Goal: Task Accomplishment & Management: Use online tool/utility

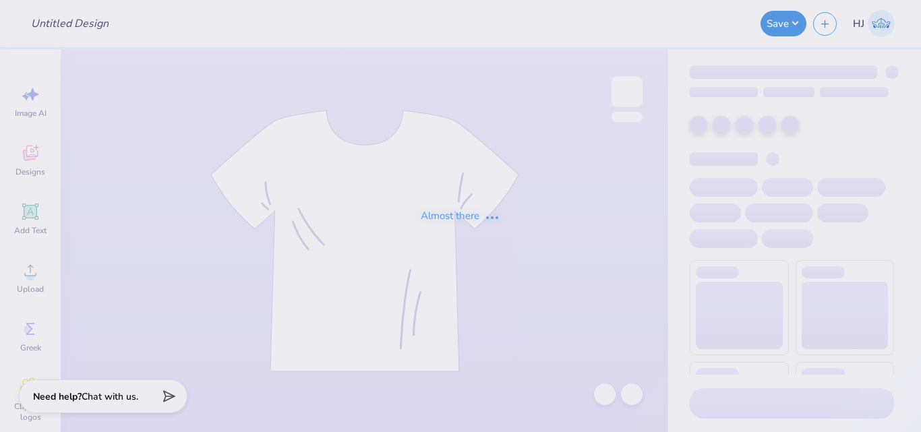
type input "BMOC #1"
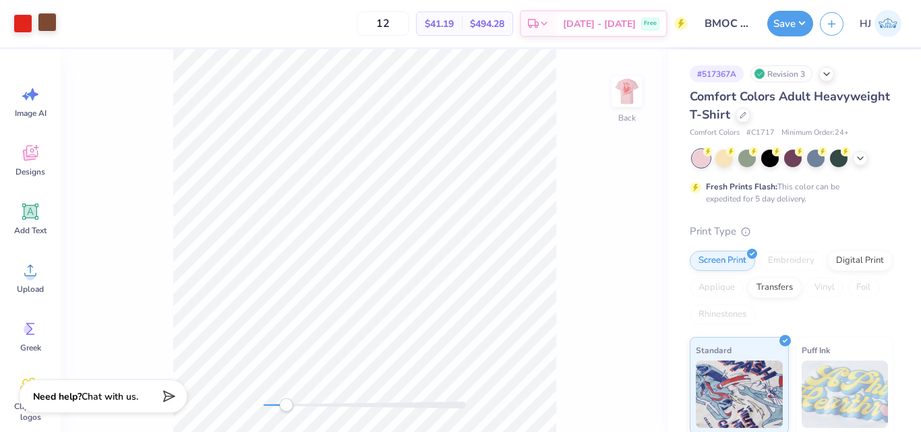
click at [47, 26] on div at bounding box center [47, 22] width 19 height 19
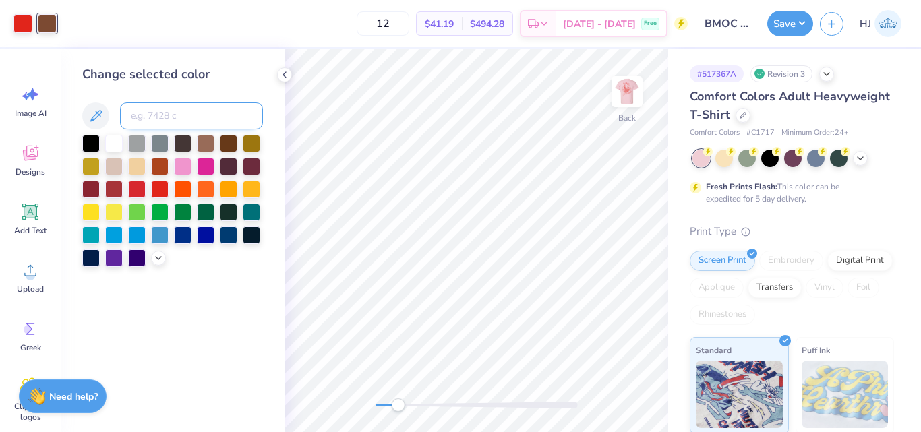
click at [188, 117] on input at bounding box center [191, 115] width 143 height 27
type input "285"
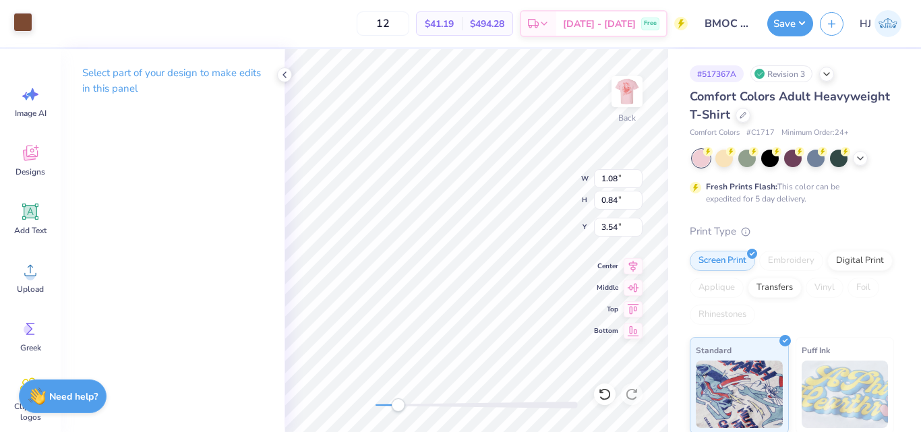
click at [31, 28] on div at bounding box center [22, 22] width 19 height 19
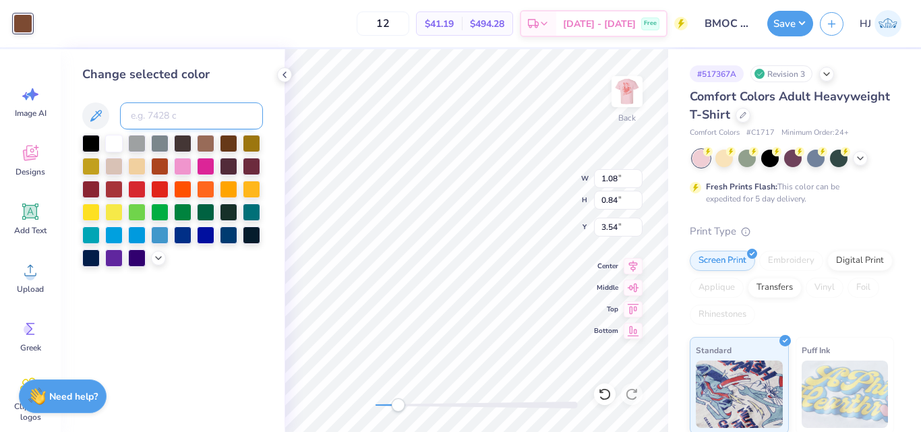
click at [177, 111] on input at bounding box center [191, 115] width 143 height 27
type input "2"
type input "485"
click at [177, 111] on input at bounding box center [191, 115] width 143 height 27
type input "485"
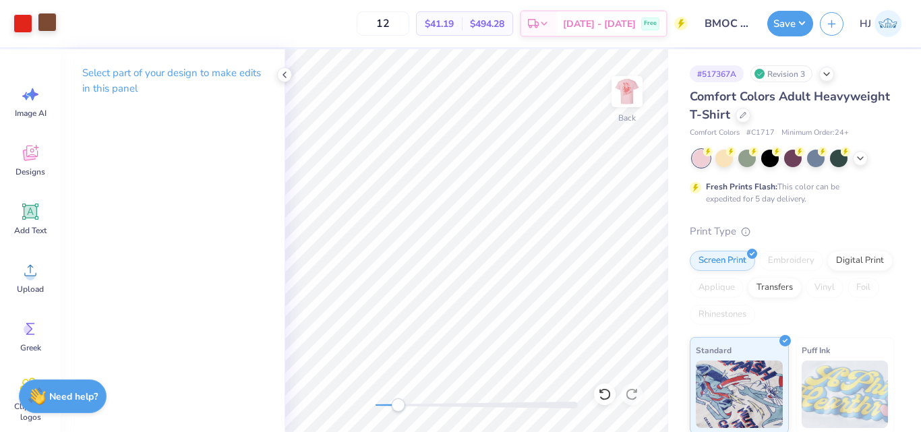
click at [43, 17] on div at bounding box center [47, 22] width 19 height 19
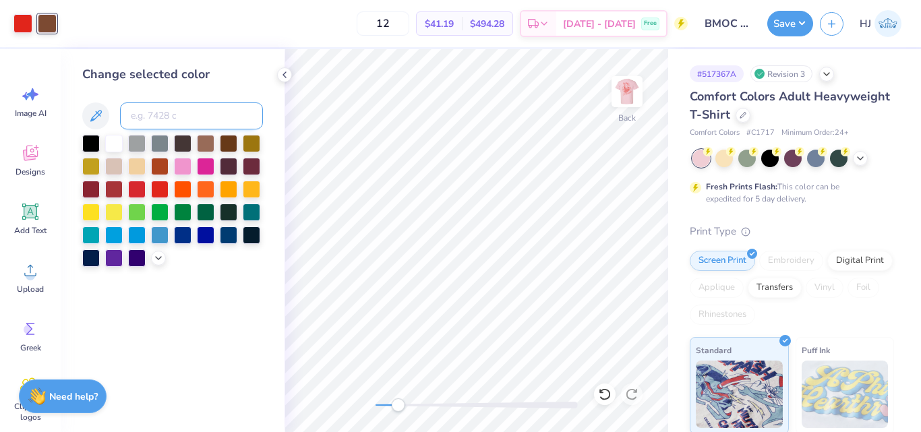
click at [168, 118] on input at bounding box center [191, 115] width 143 height 27
type input "485"
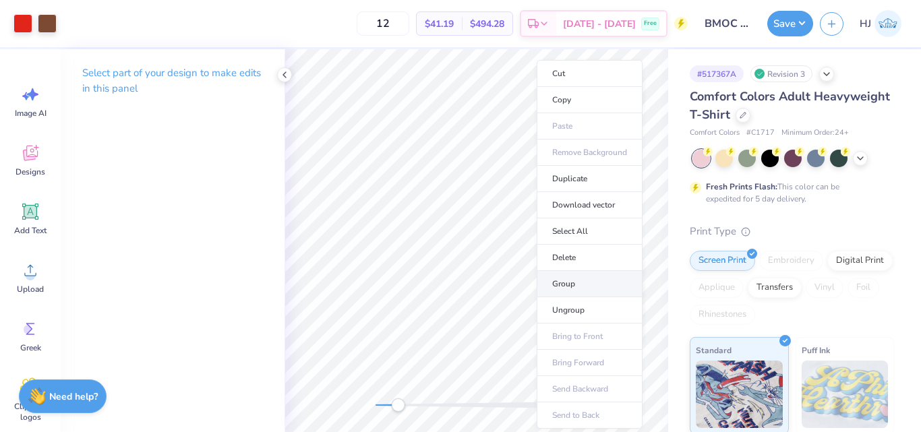
click at [573, 284] on li "Group" at bounding box center [590, 284] width 106 height 26
click at [591, 206] on li "Download vector" at bounding box center [590, 205] width 106 height 26
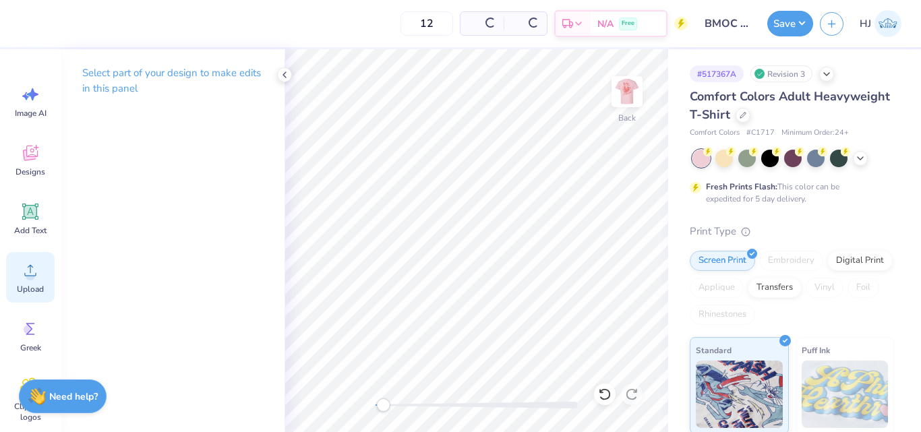
click at [32, 274] on circle at bounding box center [30, 275] width 9 height 9
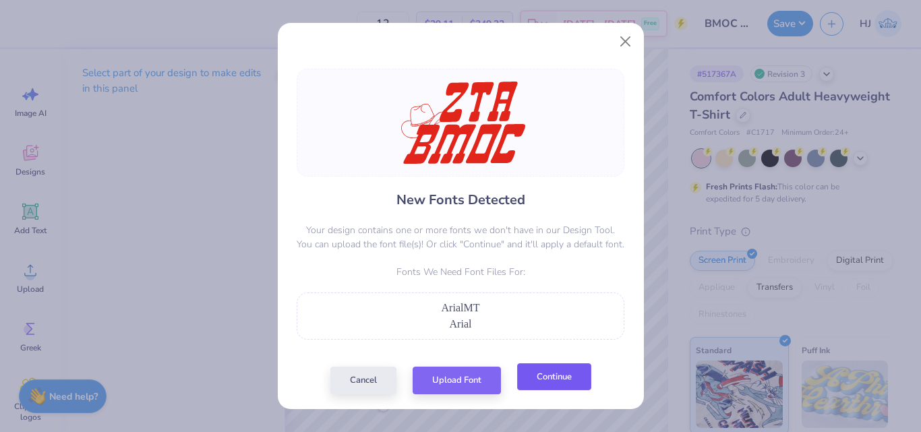
click at [550, 374] on button "Continue" at bounding box center [554, 377] width 74 height 28
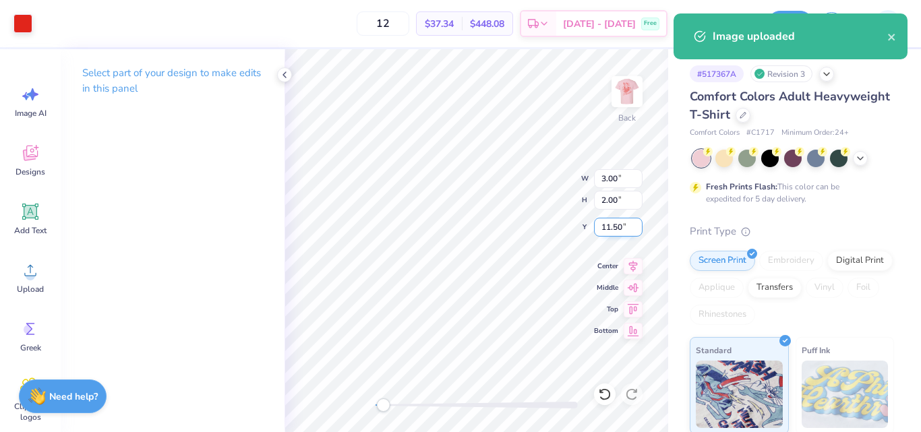
click at [620, 229] on input "11.50" at bounding box center [618, 227] width 49 height 19
type input "3"
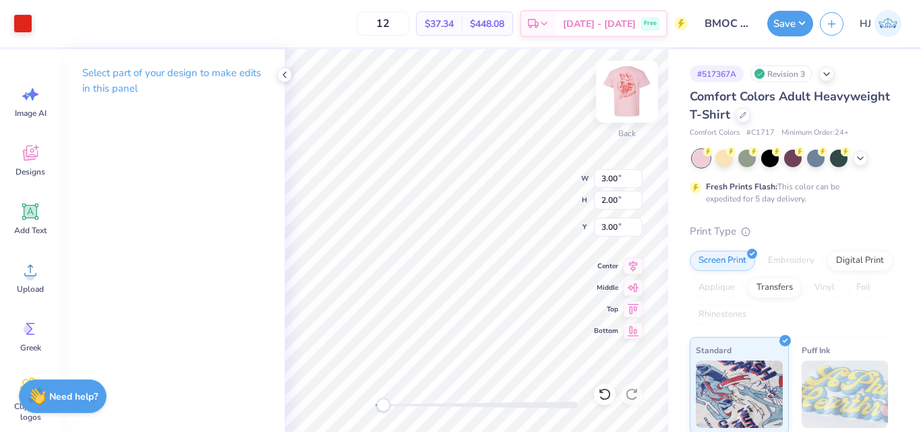
click at [633, 94] on img at bounding box center [627, 92] width 54 height 54
click at [637, 90] on img at bounding box center [627, 92] width 54 height 54
type input "10.56"
type input "14.75"
type input "0.65"
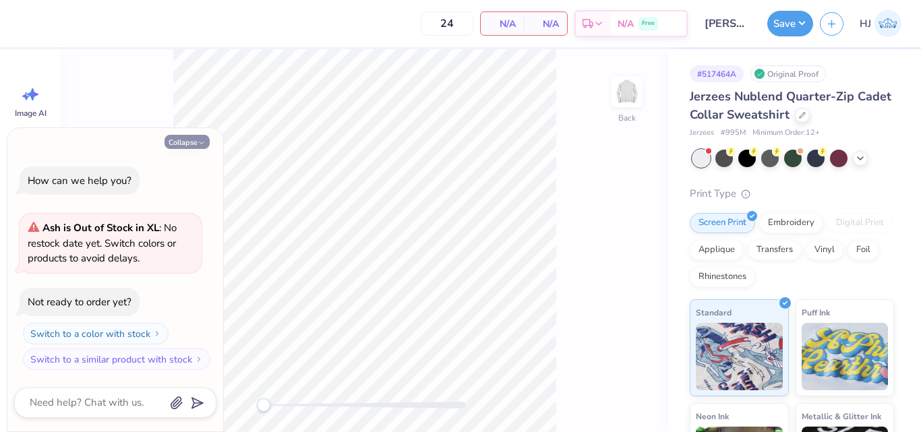
click at [186, 140] on button "Collapse" at bounding box center [187, 142] width 45 height 14
type textarea "x"
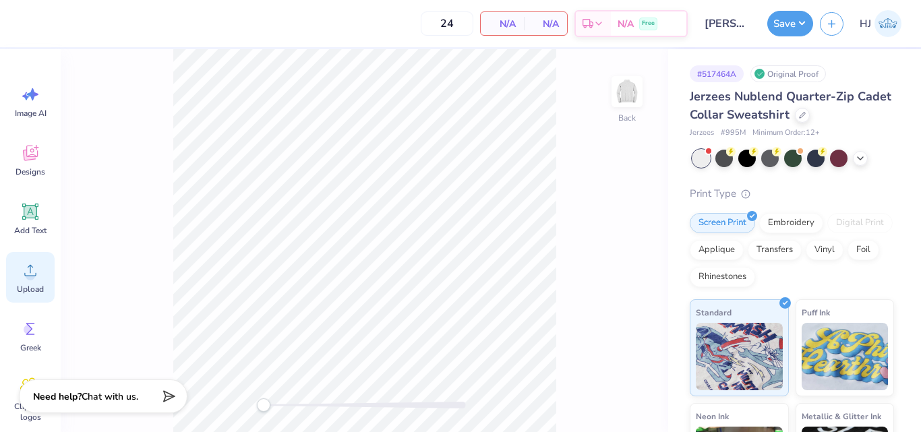
click at [23, 281] on div "Upload" at bounding box center [30, 277] width 49 height 51
click at [36, 150] on icon at bounding box center [36, 147] width 5 height 5
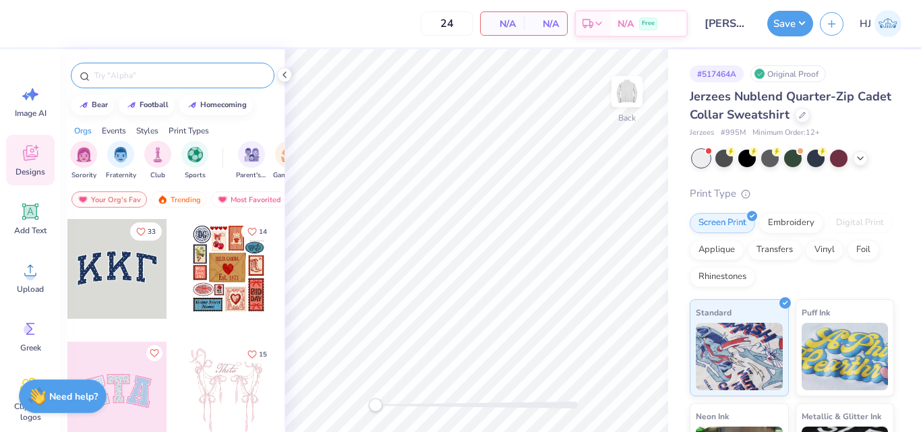
click at [160, 78] on input "text" at bounding box center [179, 75] width 173 height 13
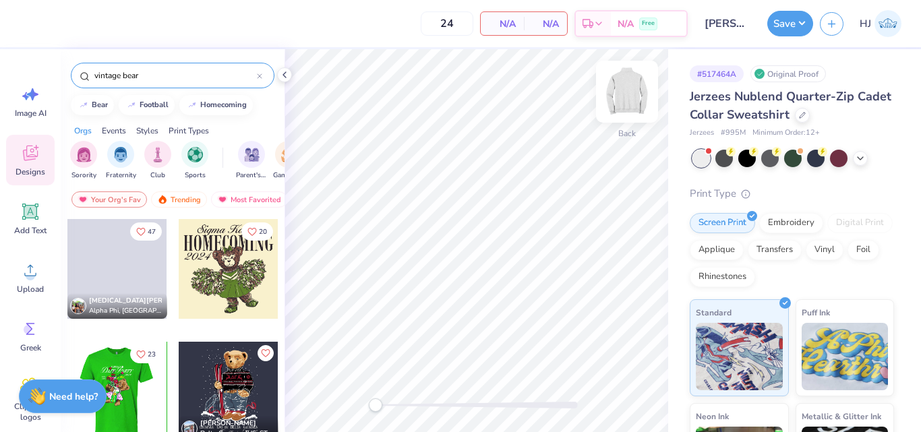
type input "vintage bear"
click at [620, 94] on img at bounding box center [627, 92] width 54 height 54
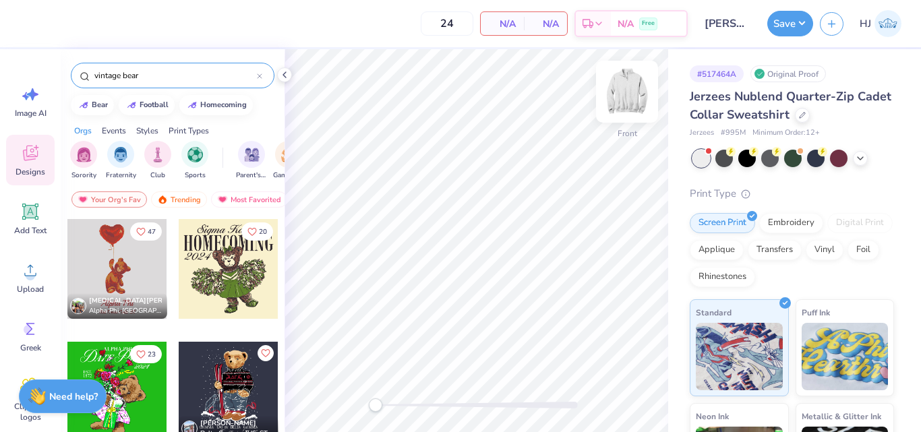
click at [632, 94] on img at bounding box center [627, 92] width 54 height 54
click at [632, 94] on img at bounding box center [627, 91] width 27 height 27
click at [125, 390] on div at bounding box center [117, 392] width 100 height 100
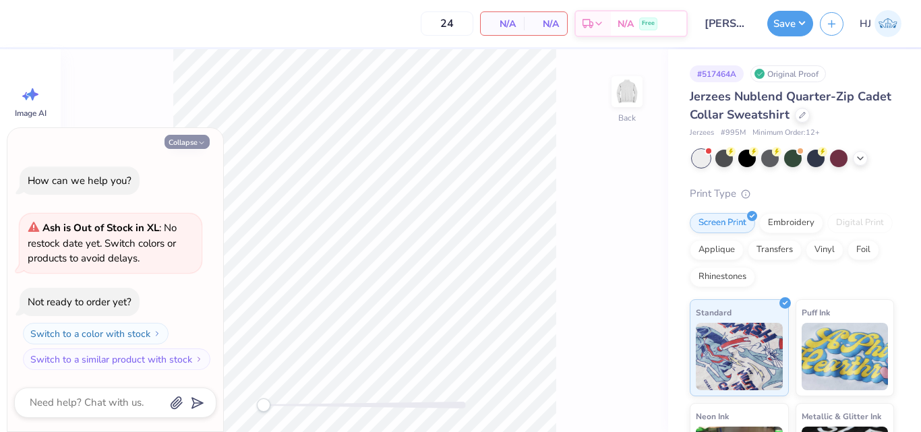
click at [198, 144] on icon "button" at bounding box center [202, 143] width 8 height 8
type textarea "x"
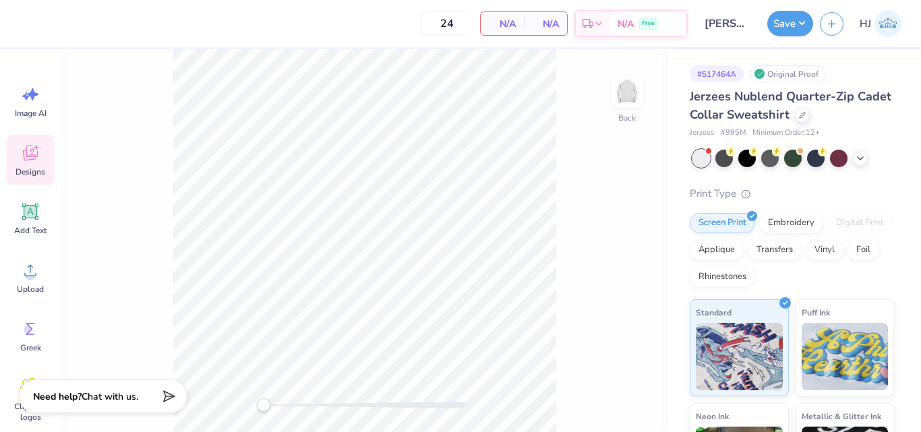
click at [38, 158] on icon at bounding box center [30, 153] width 20 height 20
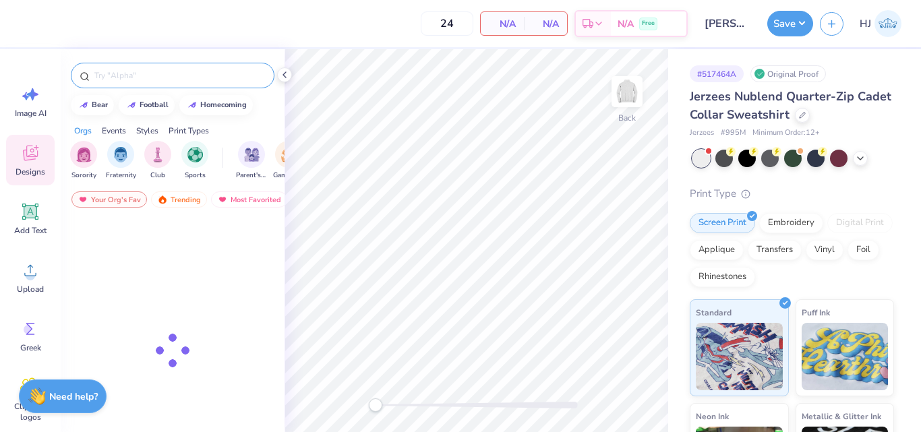
click at [149, 82] on div at bounding box center [173, 76] width 204 height 26
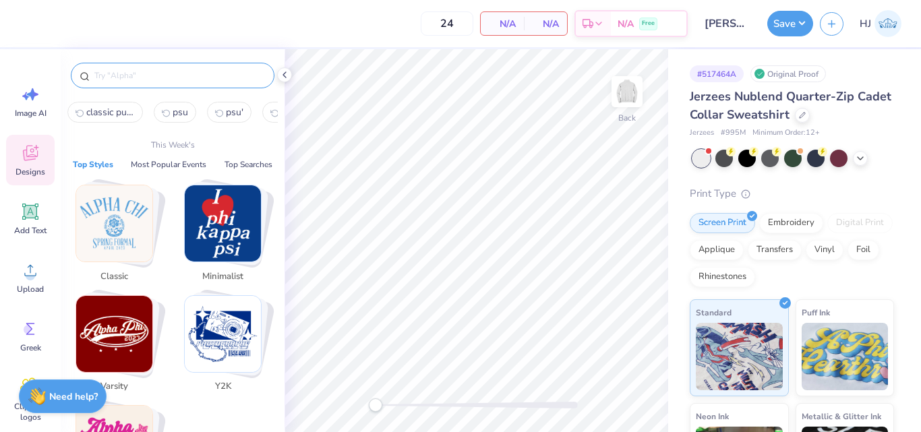
click at [121, 78] on input "text" at bounding box center [179, 75] width 173 height 13
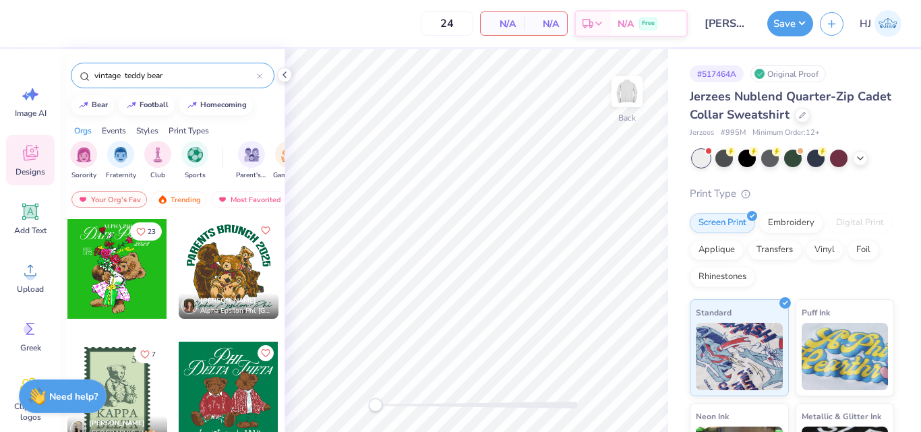
type input "vintage teddy bear"
click at [97, 254] on div at bounding box center [117, 269] width 100 height 100
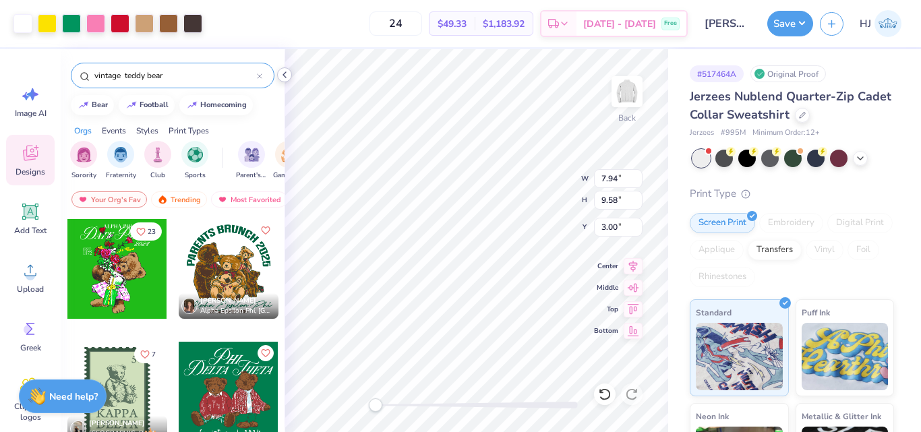
click at [285, 75] on icon at bounding box center [284, 74] width 11 height 11
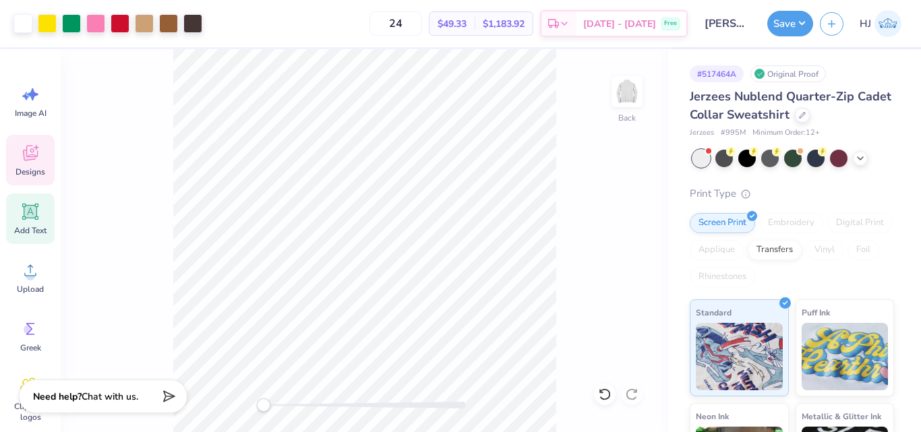
click at [27, 220] on icon at bounding box center [30, 212] width 20 height 20
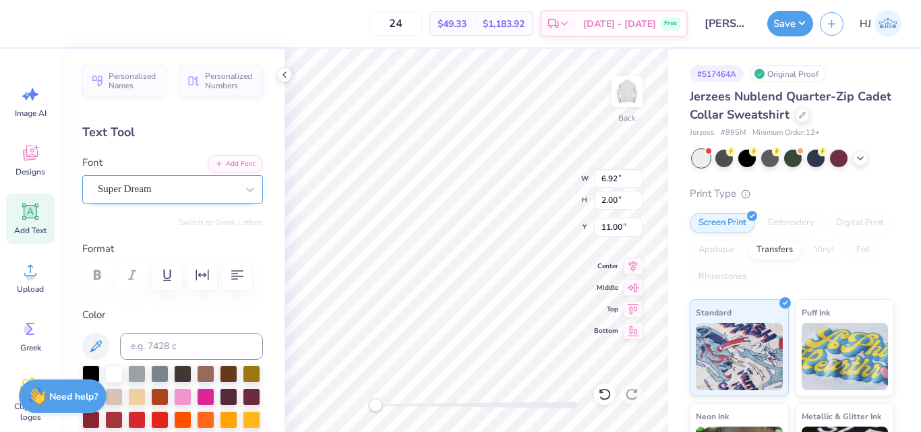
click at [193, 189] on div "Super Dream" at bounding box center [167, 189] width 142 height 21
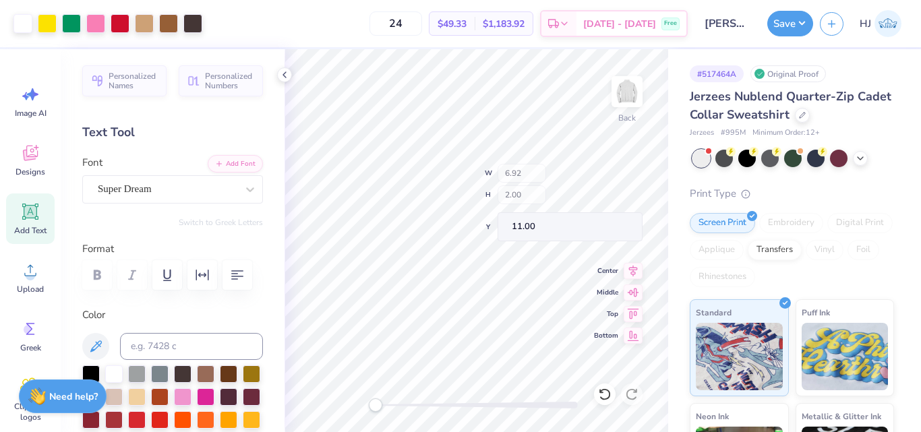
click at [537, 203] on div "Back W 6.92 H 2.00 Y 11.00 Center Middle Top Bottom" at bounding box center [477, 240] width 384 height 383
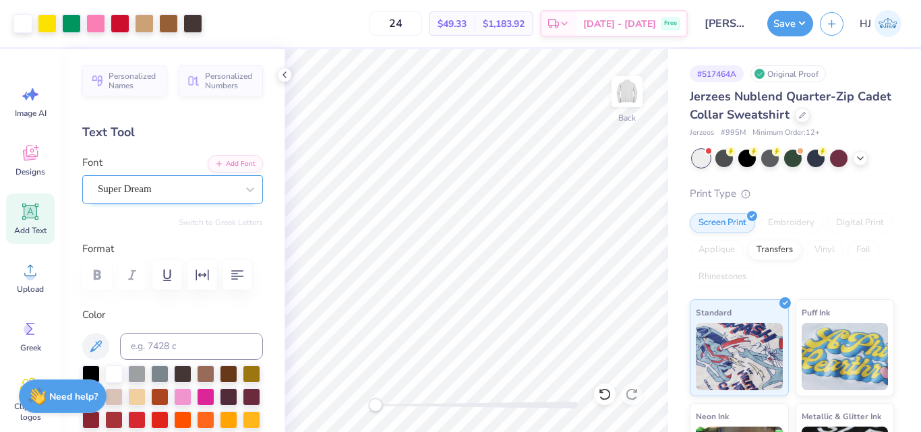
click at [208, 183] on div "Super Dream" at bounding box center [167, 189] width 142 height 21
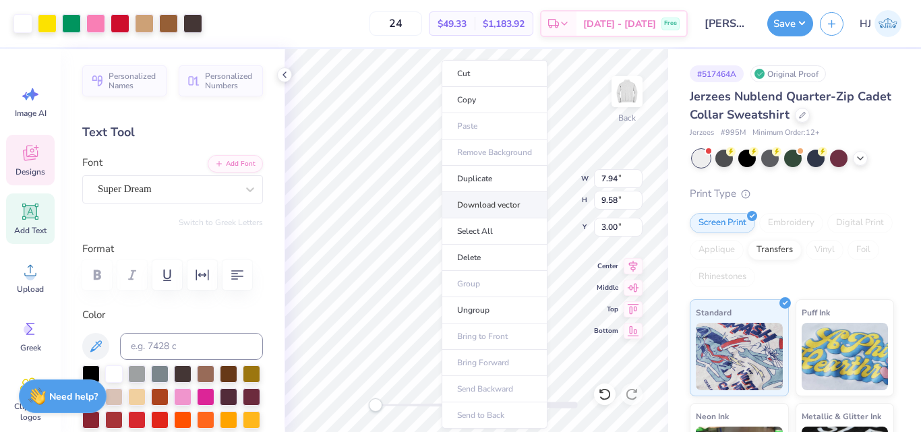
click at [488, 206] on li "Download vector" at bounding box center [495, 205] width 106 height 26
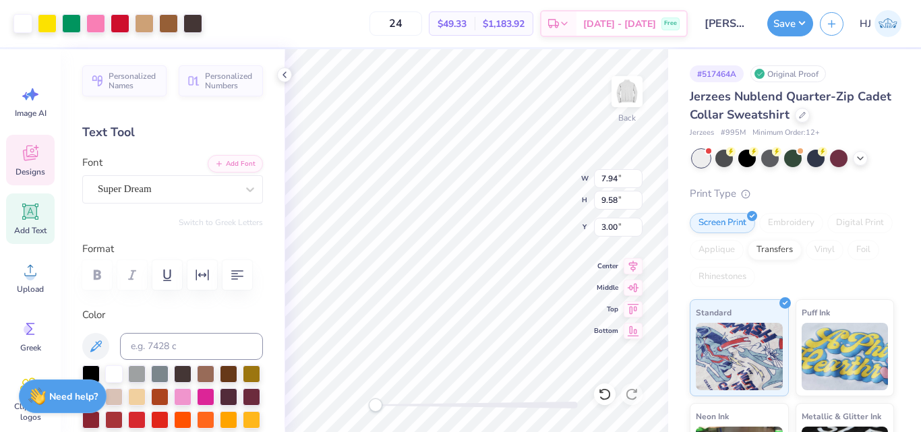
click at [320, 32] on div "24 $49.33 Per Item $1,183.92 Total Est. Delivery Sep 22 - 25 Free" at bounding box center [448, 23] width 479 height 47
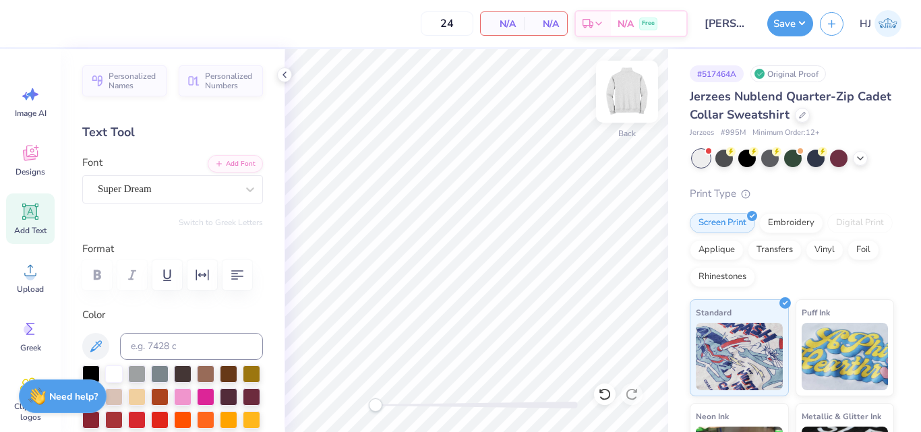
click at [633, 95] on img at bounding box center [627, 92] width 54 height 54
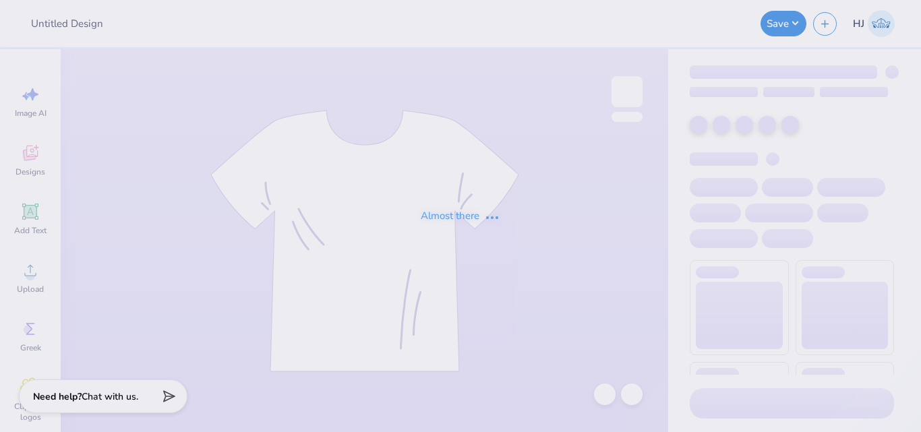
type input "[PERSON_NAME] : Unique renovations"
type input "Jonathan Prendez : Unique renovations"
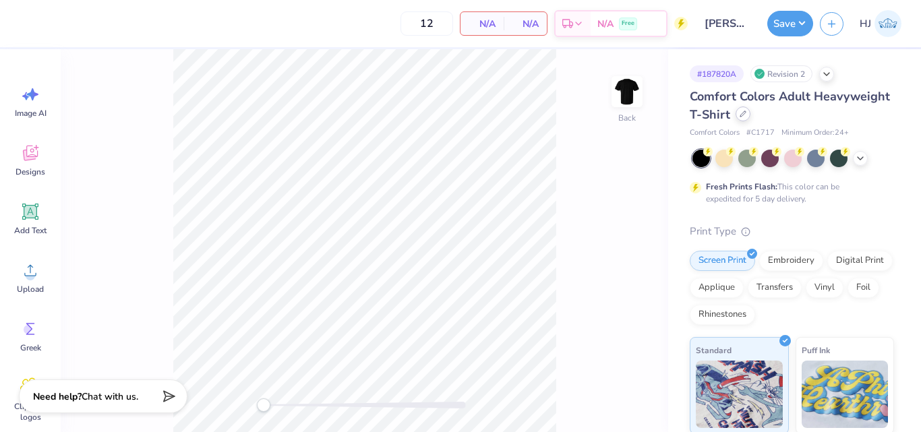
click at [746, 114] on icon at bounding box center [743, 114] width 7 height 7
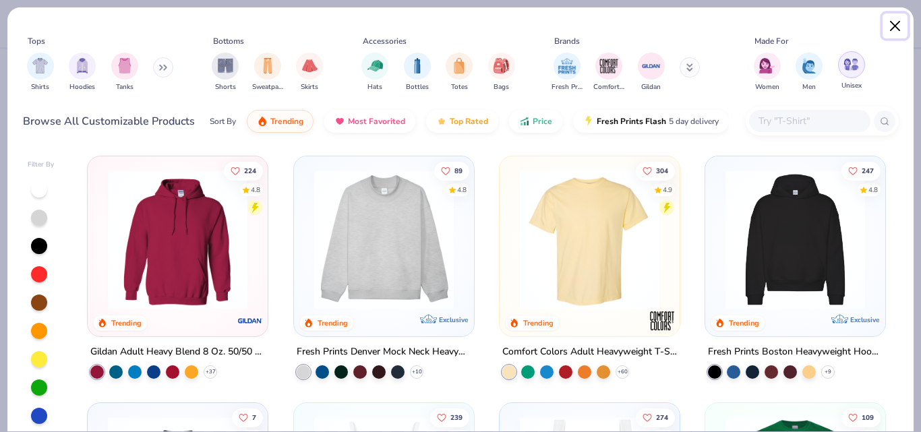
click at [896, 24] on button "Close" at bounding box center [896, 26] width 26 height 26
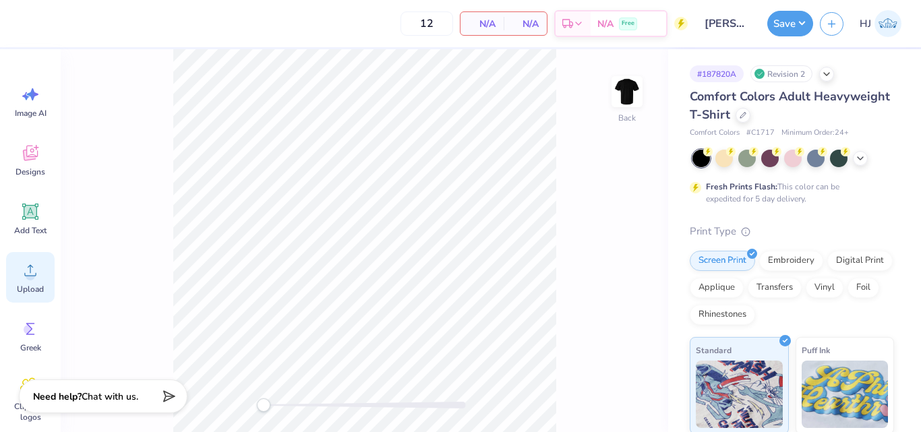
click at [39, 276] on icon at bounding box center [30, 270] width 20 height 20
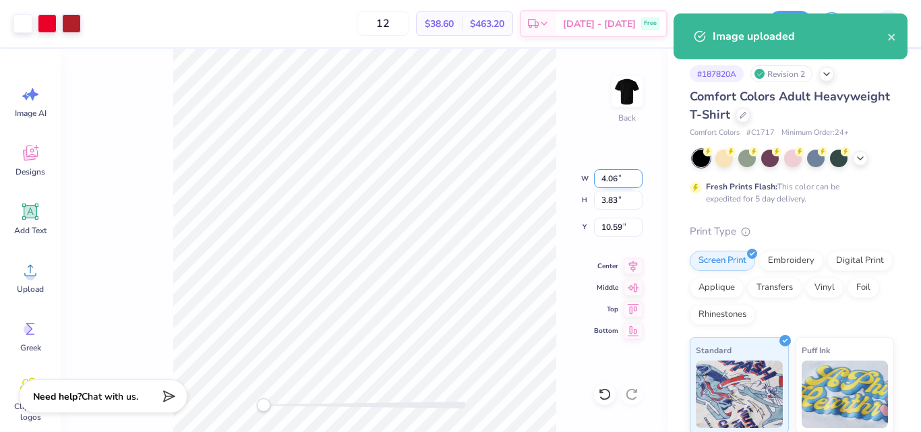
click at [617, 175] on input "4.06" at bounding box center [618, 178] width 49 height 19
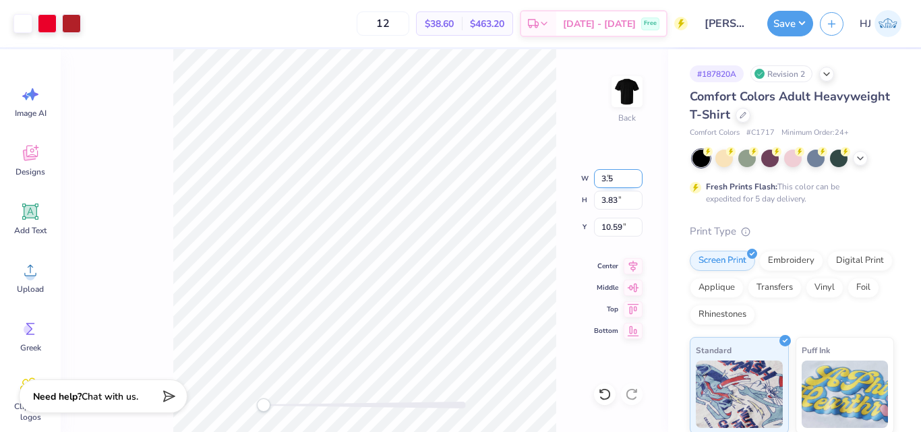
type input "3.5"
click at [623, 231] on input "10.85" at bounding box center [618, 227] width 49 height 19
type input "3"
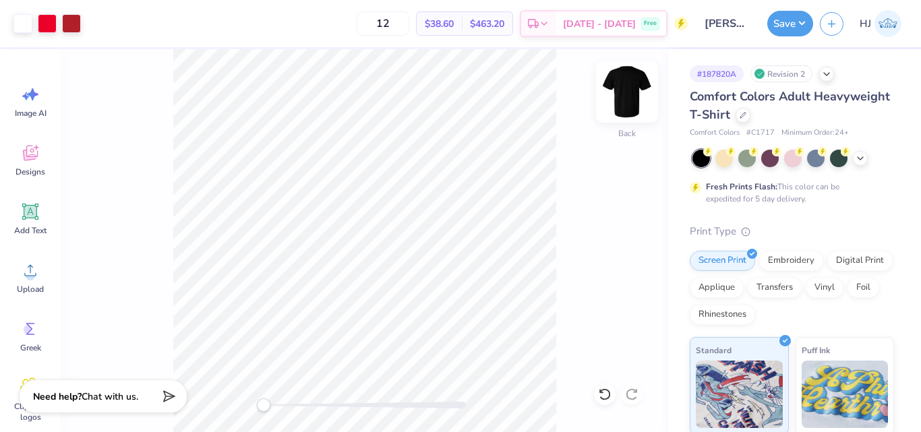
click at [620, 105] on img at bounding box center [627, 92] width 54 height 54
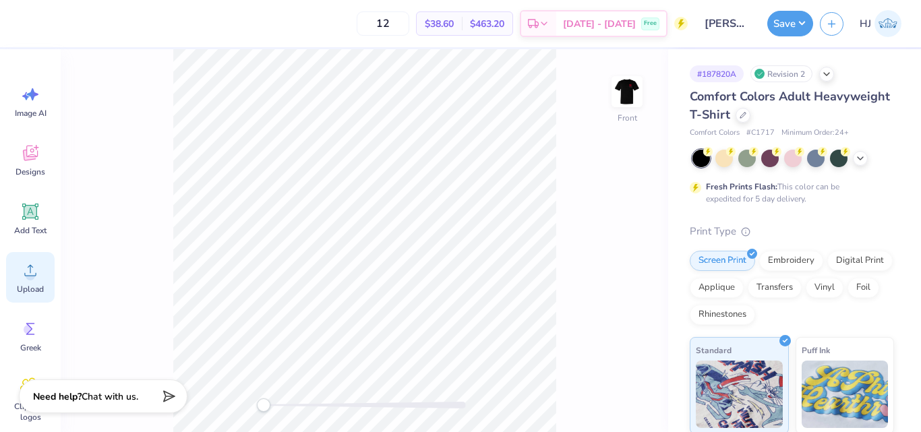
click at [24, 260] on icon at bounding box center [30, 270] width 20 height 20
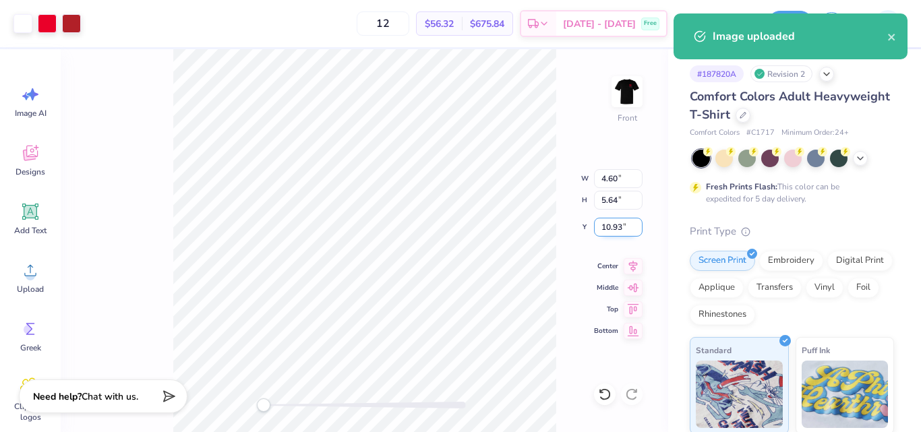
click at [618, 226] on input "10.93" at bounding box center [618, 227] width 49 height 19
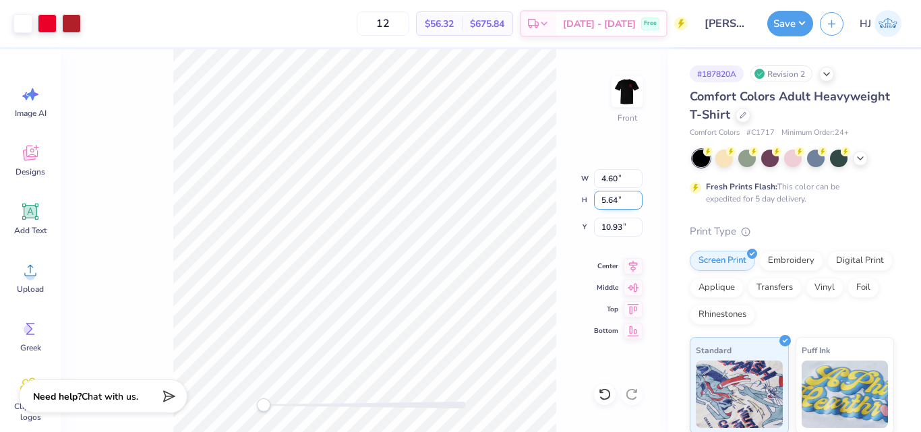
click at [622, 206] on input "5.64" at bounding box center [618, 200] width 49 height 19
type input "11"
click at [614, 226] on input "8.25" at bounding box center [618, 227] width 49 height 19
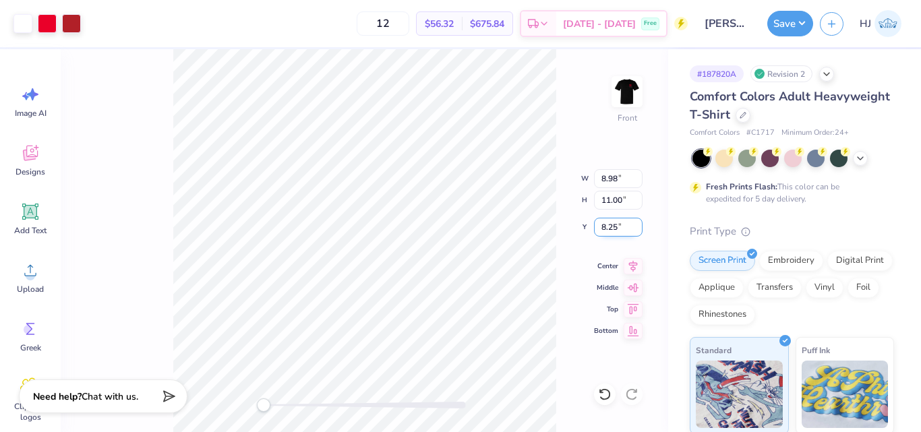
click at [614, 226] on input "8.25" at bounding box center [618, 227] width 49 height 19
type input "3"
click at [630, 98] on img at bounding box center [627, 92] width 54 height 54
type input "8.83"
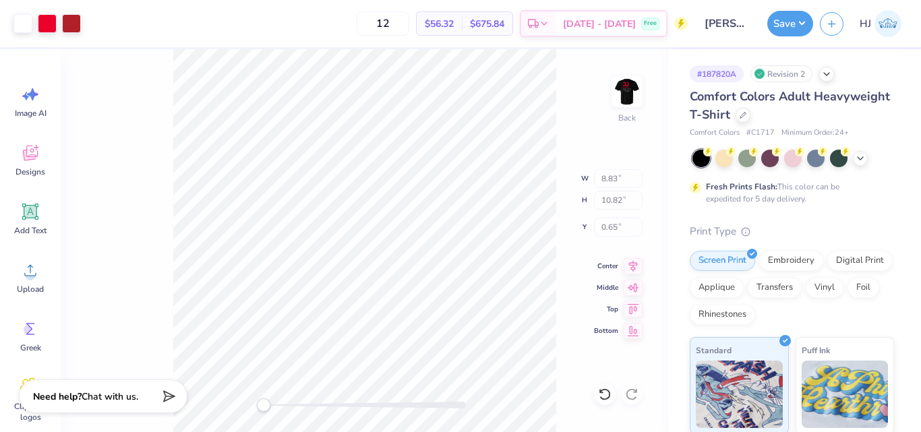
type input "10.82"
type input "0.65"
click at [582, 109] on div "Back W 3.50 3.50 " H 3.30 3.30 " Y 3.00 3.00 " Center Middle Top Bottom" at bounding box center [365, 240] width 608 height 383
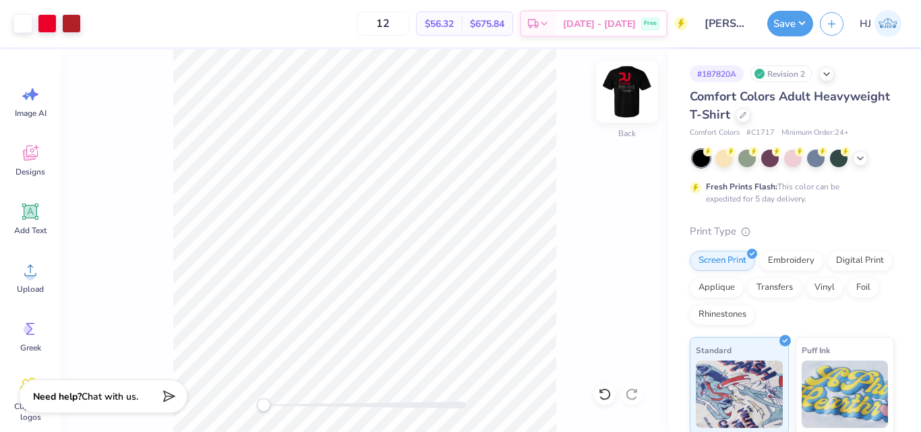
click at [624, 101] on img at bounding box center [627, 92] width 54 height 54
click at [800, 30] on button "Save" at bounding box center [790, 22] width 46 height 26
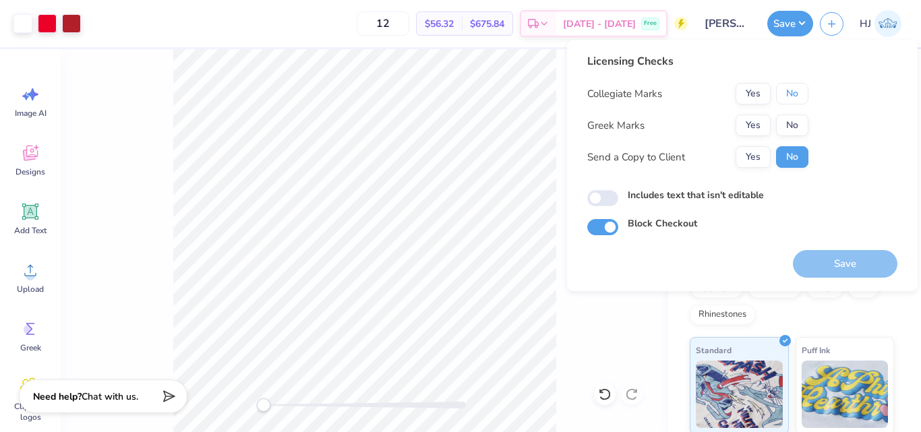
drag, startPoint x: 793, startPoint y: 97, endPoint x: 794, endPoint y: 114, distance: 16.9
click at [793, 98] on button "No" at bounding box center [792, 94] width 32 height 22
click at [793, 121] on button "No" at bounding box center [792, 126] width 32 height 22
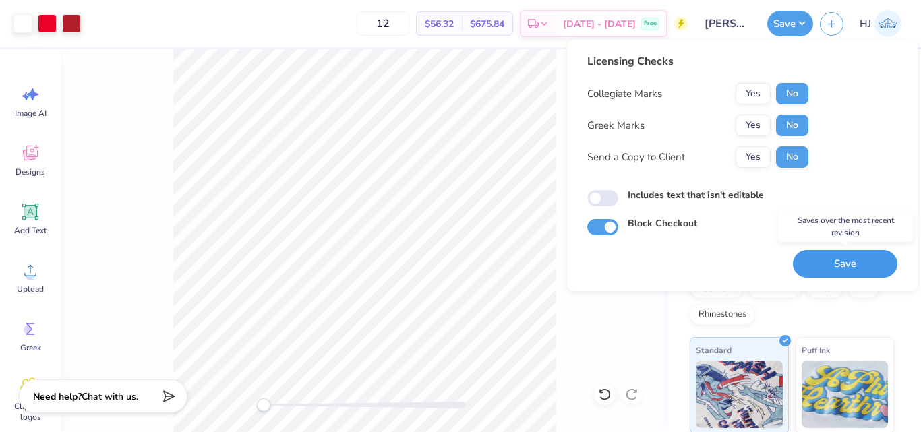
click at [829, 259] on button "Save" at bounding box center [845, 264] width 105 height 28
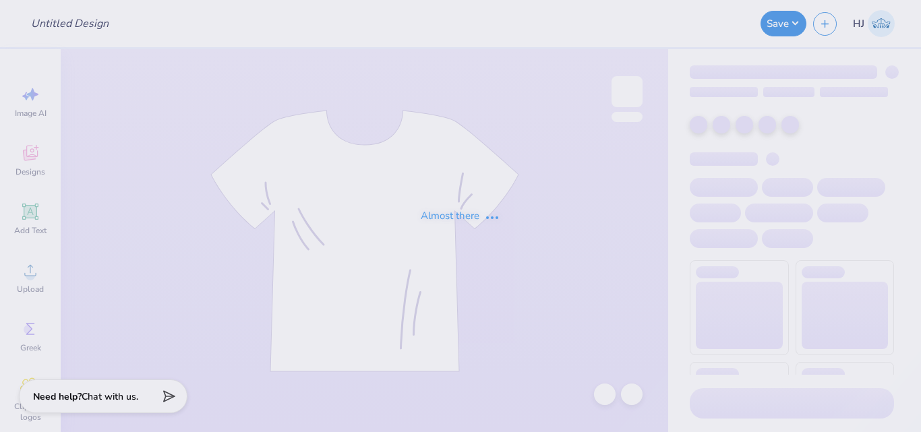
type input "[PERSON_NAME] : Unique renovations"
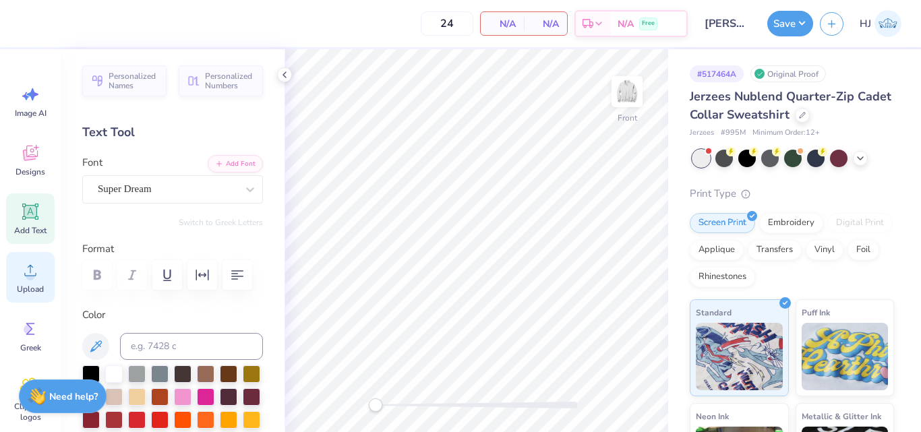
click at [31, 270] on icon at bounding box center [30, 270] width 20 height 20
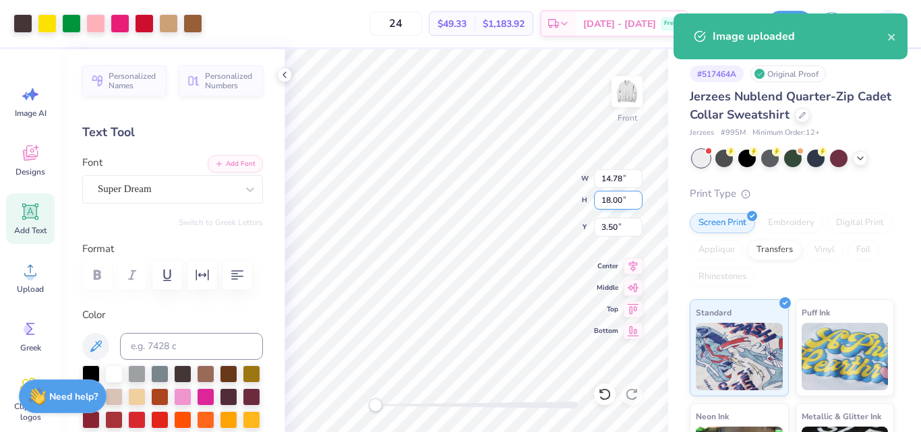
click at [616, 191] on input "18.00" at bounding box center [618, 200] width 49 height 19
click at [618, 181] on input "14.78" at bounding box center [618, 178] width 49 height 19
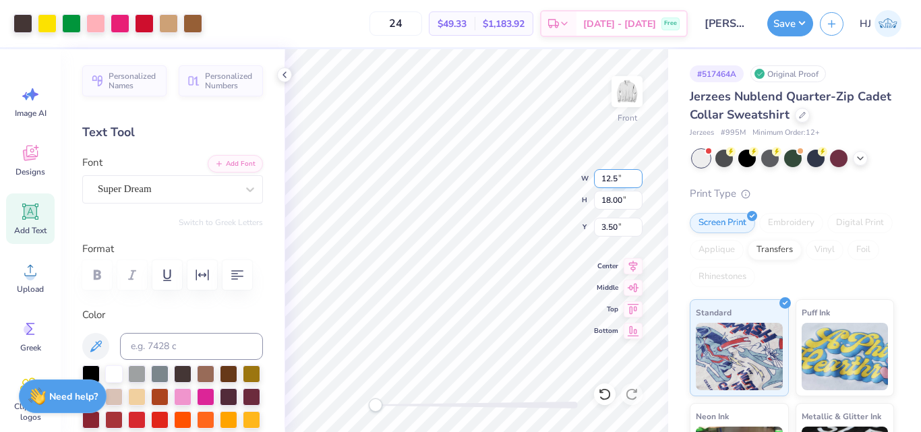
type input "12.5"
click at [619, 223] on input "4.89" at bounding box center [618, 227] width 49 height 19
type input "3"
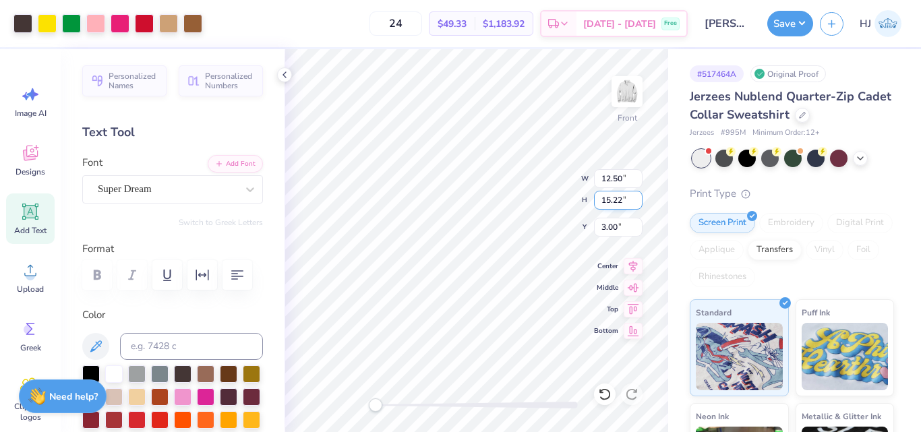
click at [617, 202] on input "15.22" at bounding box center [618, 200] width 49 height 19
type input "15"
type input "12.32"
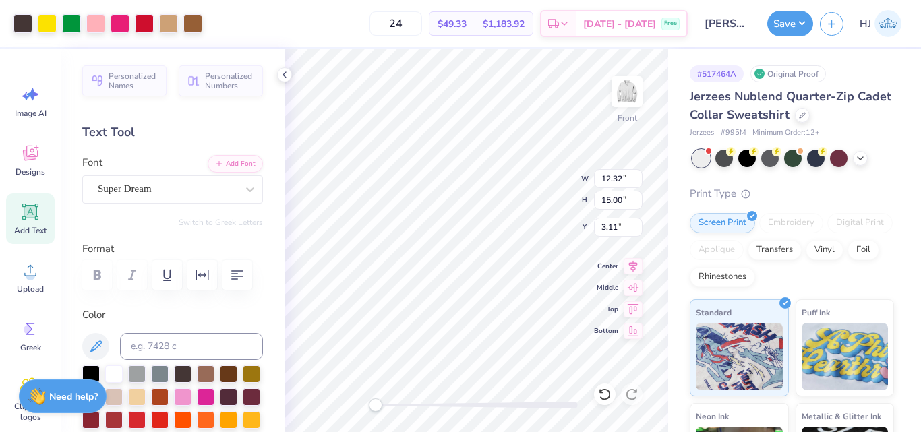
type input "15.00"
type input "3.11"
click at [624, 225] on input "3.11" at bounding box center [618, 227] width 49 height 19
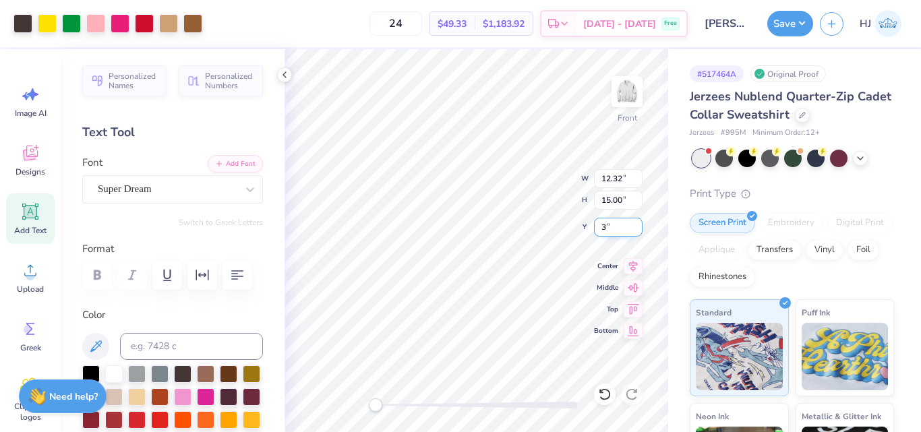
type input "3"
click at [624, 93] on img at bounding box center [627, 92] width 54 height 54
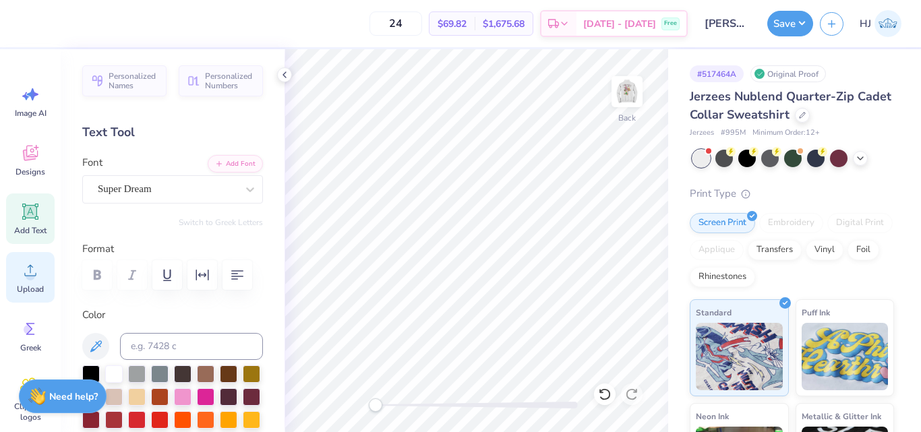
click at [29, 266] on icon at bounding box center [30, 270] width 20 height 20
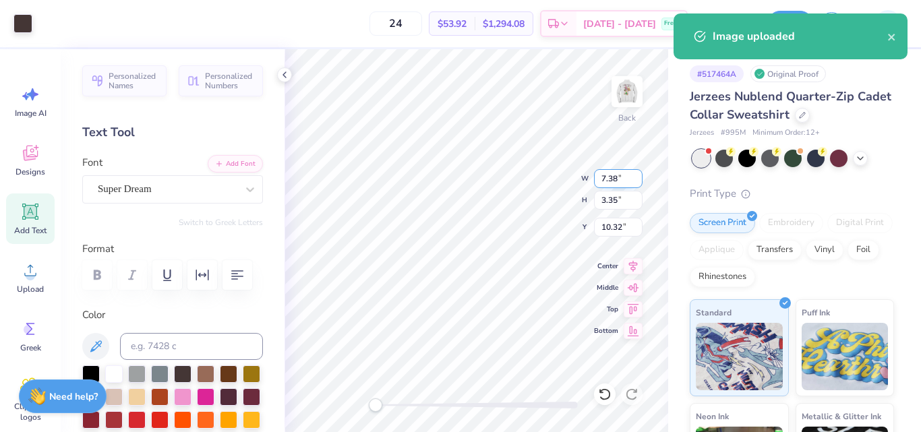
click at [618, 181] on input "7.38" at bounding box center [618, 178] width 49 height 19
type input "4"
click at [525, 173] on div "Back W 4 4 " H 3.35 3.35 " Y 10.32 10.32 " Center Middle Top Bottom" at bounding box center [477, 240] width 384 height 383
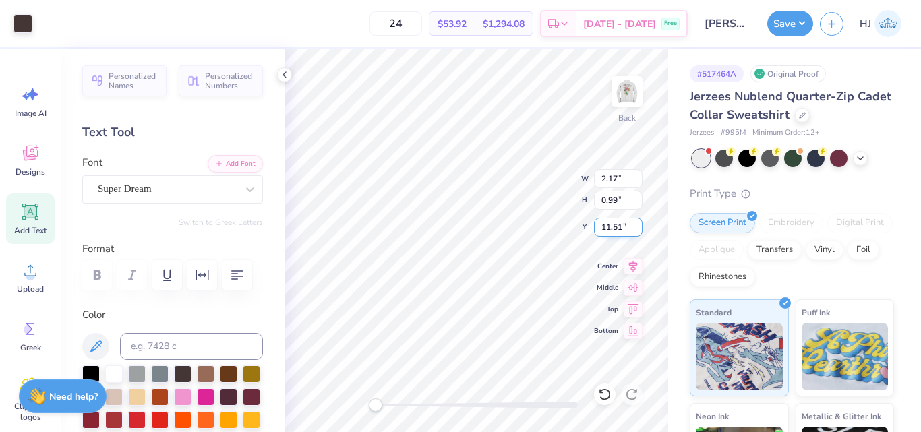
click at [621, 229] on input "11.51" at bounding box center [618, 227] width 49 height 19
click at [525, 202] on div "Back W 2.17 2.17 " H 0.99 0.99 " Y 11.51 11.51 " Center Middle Top Bottom" at bounding box center [477, 240] width 384 height 383
click at [613, 223] on input "11.09" at bounding box center [618, 227] width 49 height 19
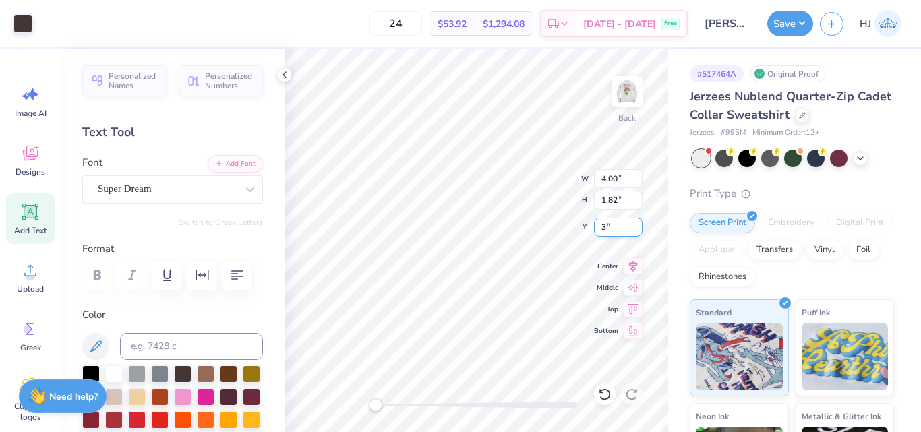
type input "3"
click at [804, 18] on button "Save" at bounding box center [790, 22] width 46 height 26
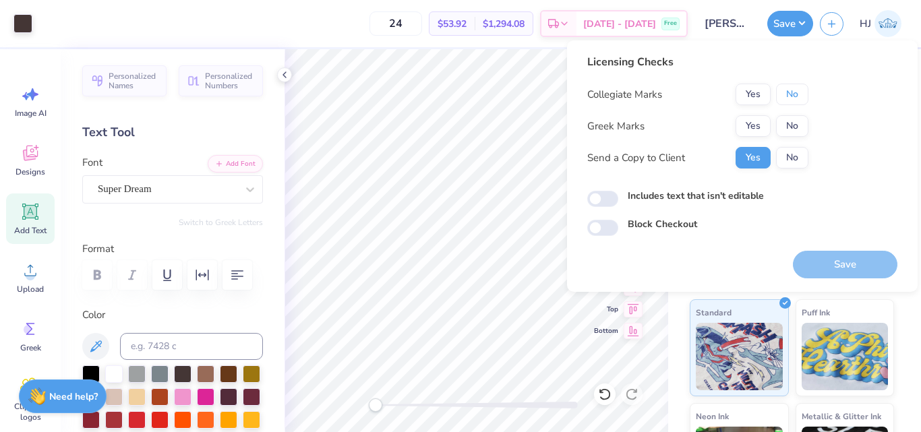
drag, startPoint x: 801, startPoint y: 95, endPoint x: 801, endPoint y: 111, distance: 15.5
click at [801, 100] on button "No" at bounding box center [792, 95] width 32 height 22
click at [799, 125] on button "No" at bounding box center [792, 126] width 32 height 22
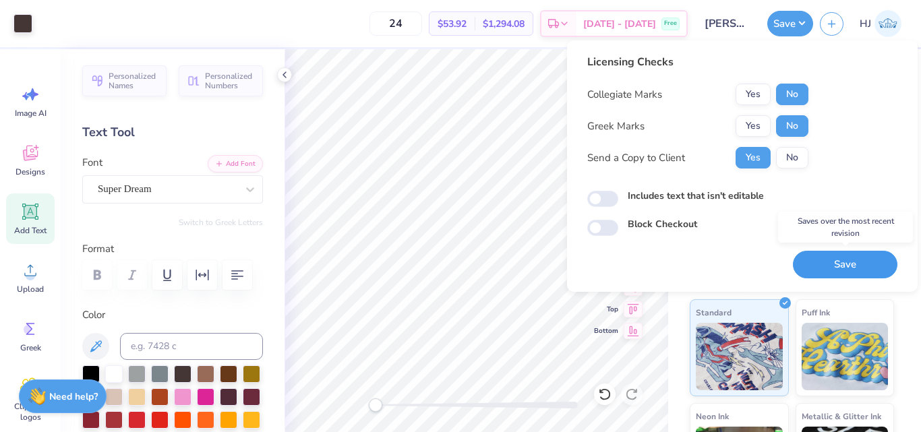
click at [846, 264] on button "Save" at bounding box center [845, 265] width 105 height 28
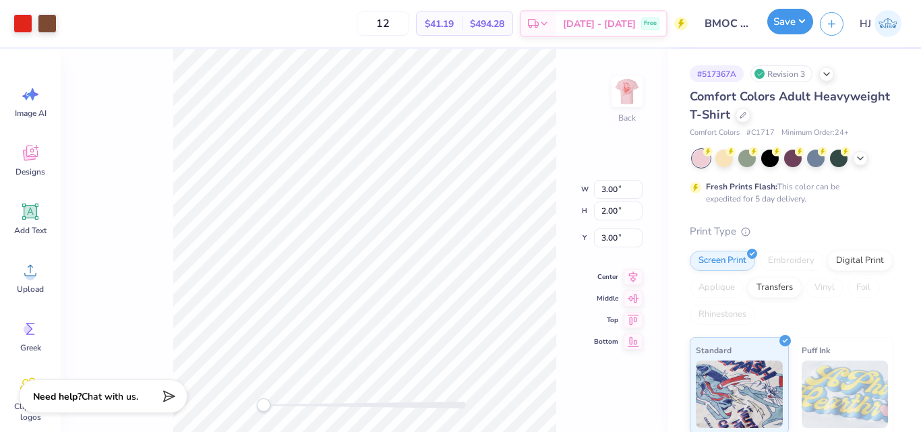
click at [804, 20] on button "Save" at bounding box center [790, 22] width 46 height 26
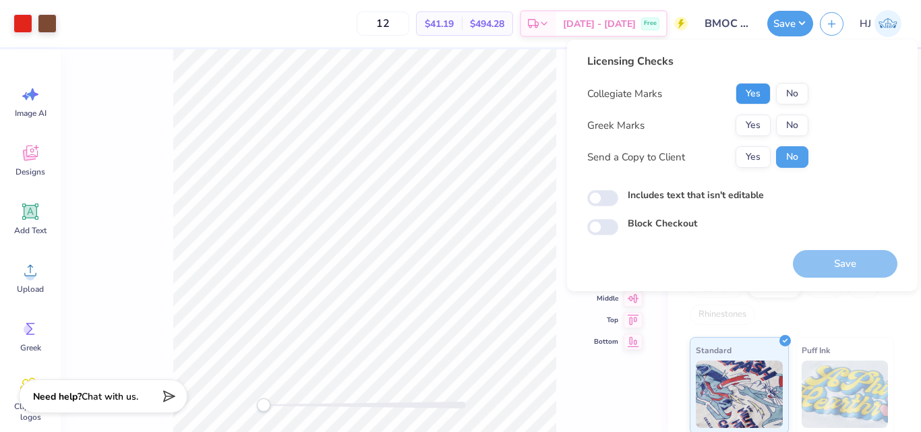
click at [761, 95] on button "Yes" at bounding box center [753, 94] width 35 height 22
click at [758, 117] on button "Yes" at bounding box center [753, 126] width 35 height 22
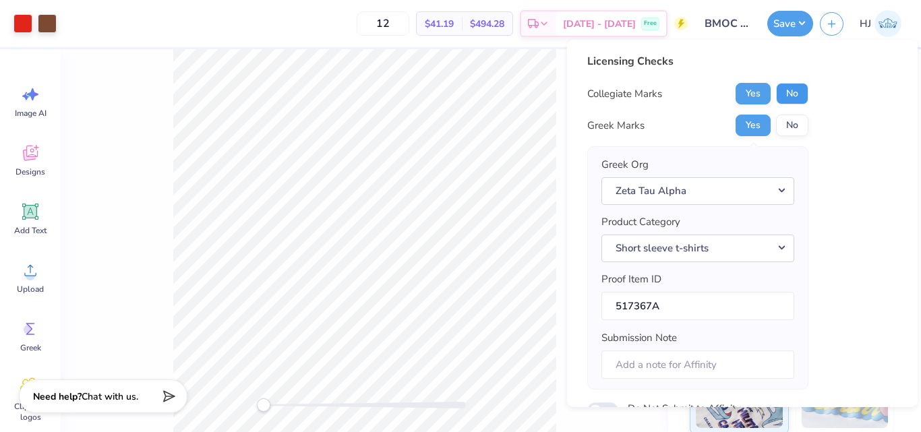
click at [786, 98] on button "No" at bounding box center [792, 94] width 32 height 22
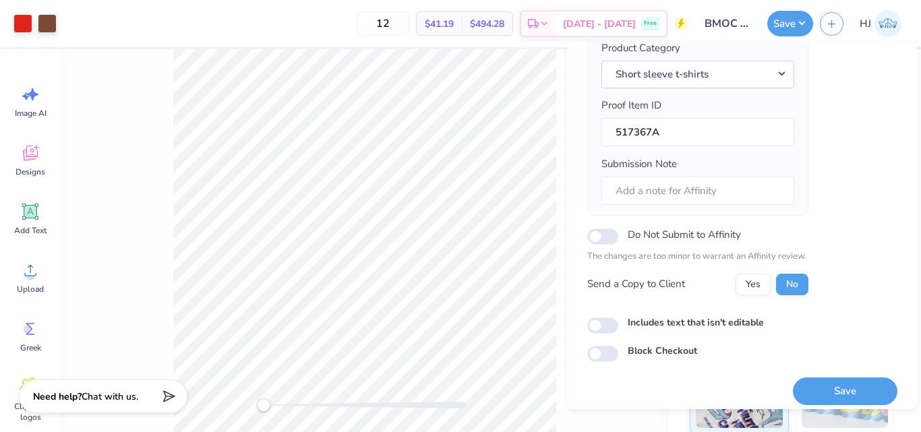
scroll to position [185, 0]
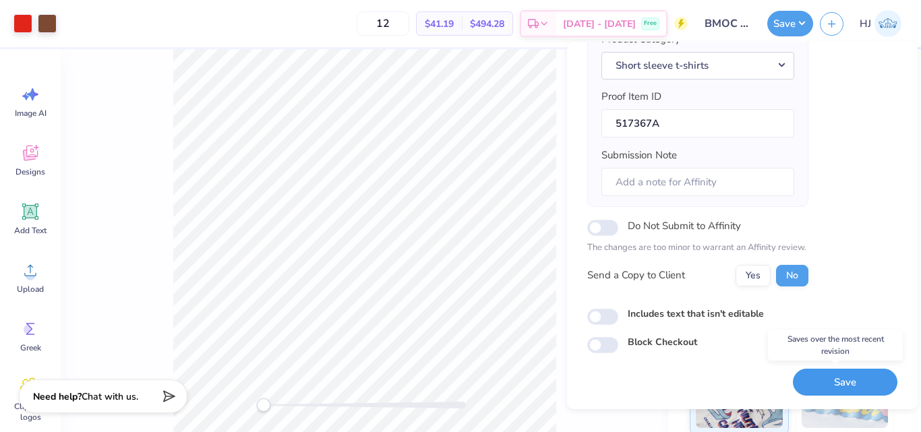
click at [827, 378] on button "Save" at bounding box center [845, 383] width 105 height 28
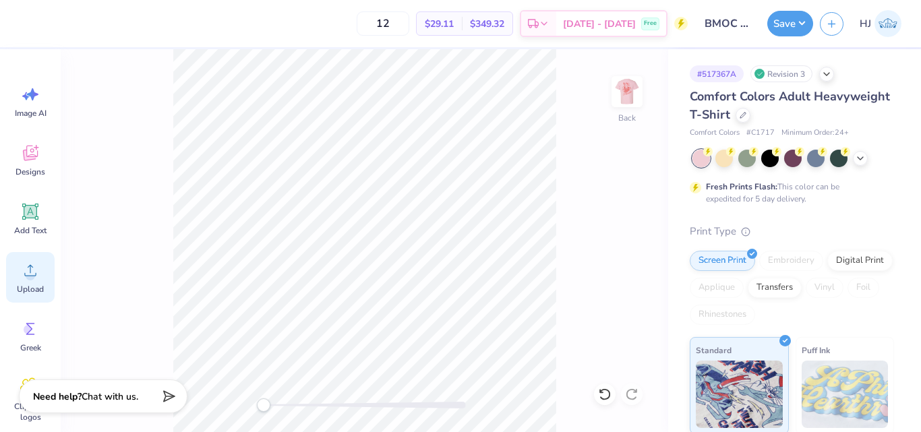
click at [38, 278] on icon at bounding box center [30, 270] width 20 height 20
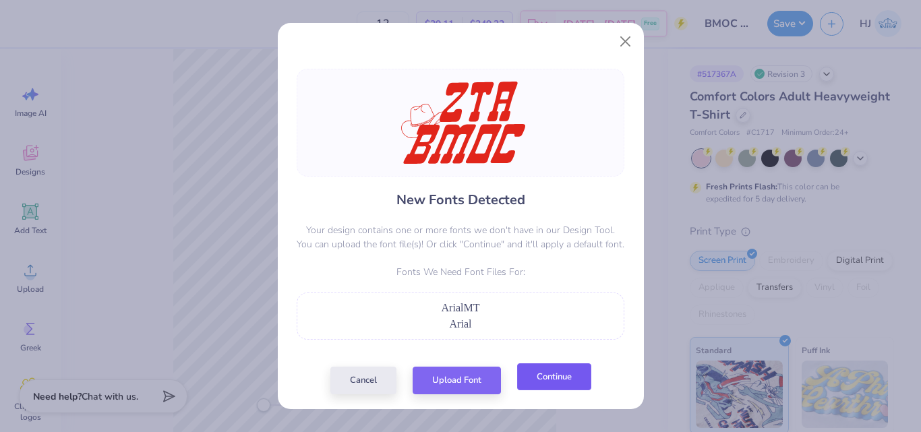
click at [539, 380] on button "Continue" at bounding box center [554, 377] width 74 height 28
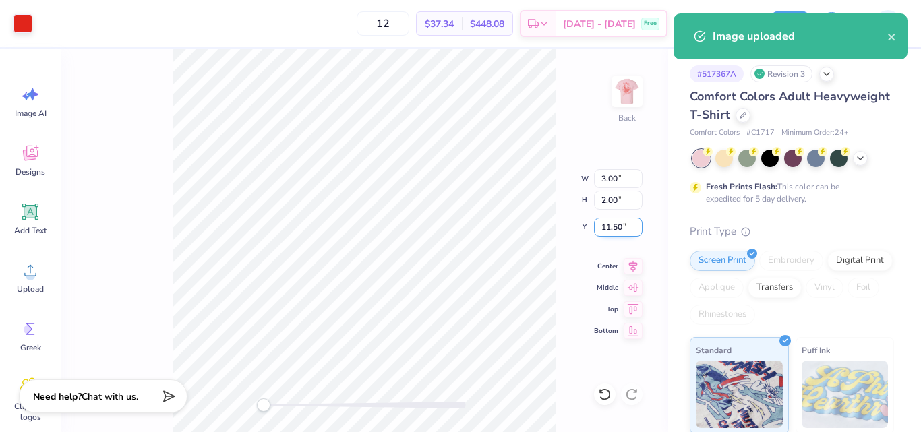
click at [612, 227] on input "11.50" at bounding box center [618, 227] width 49 height 19
type input "3"
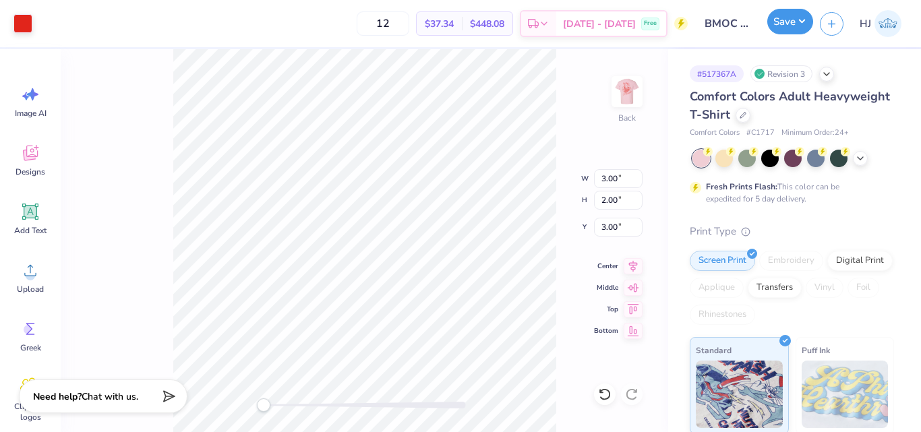
click at [794, 19] on button "Save" at bounding box center [790, 22] width 46 height 26
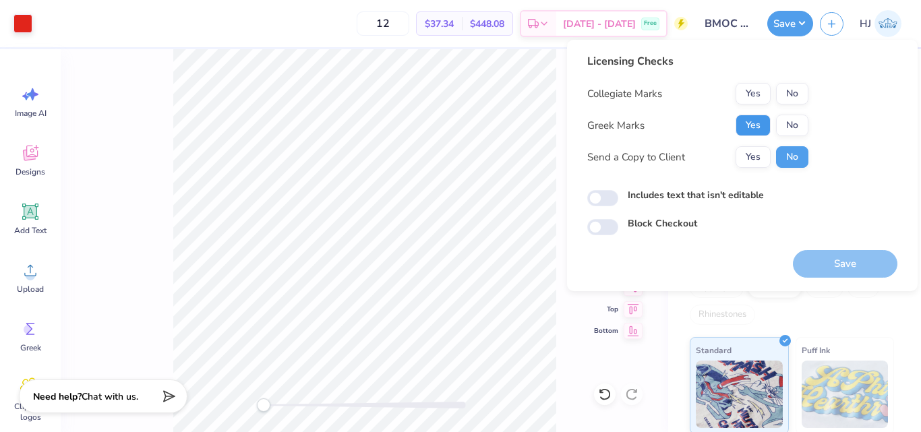
click at [755, 123] on button "Yes" at bounding box center [753, 126] width 35 height 22
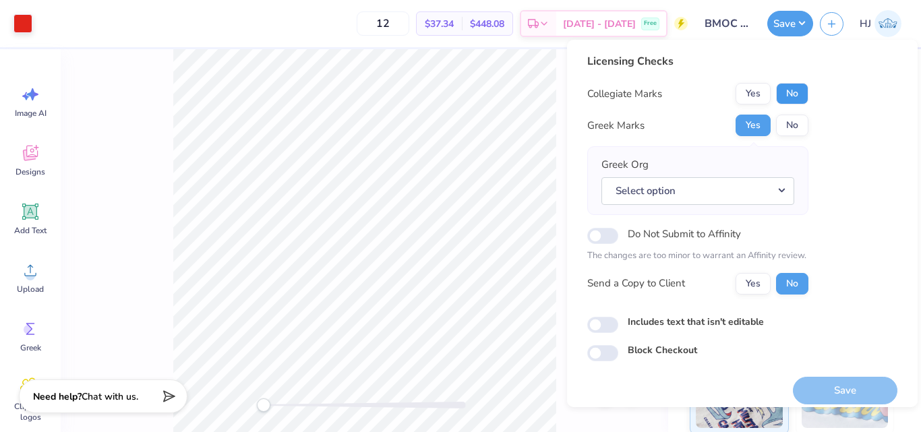
click at [789, 94] on button "No" at bounding box center [792, 94] width 32 height 22
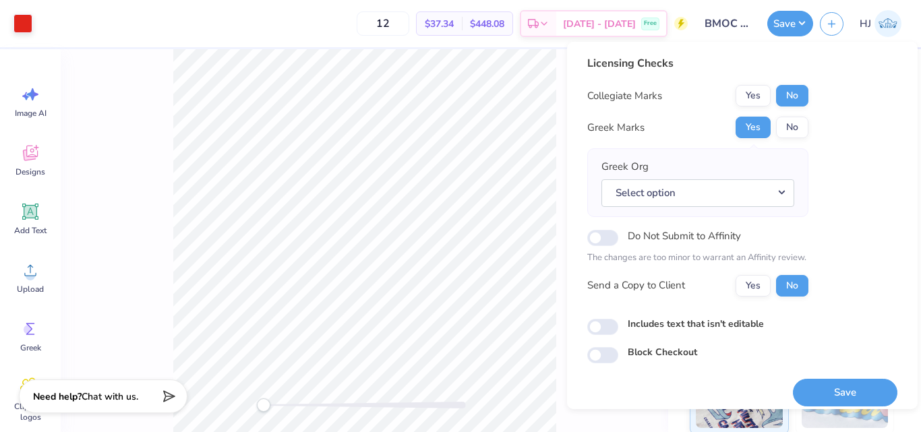
scroll to position [10, 0]
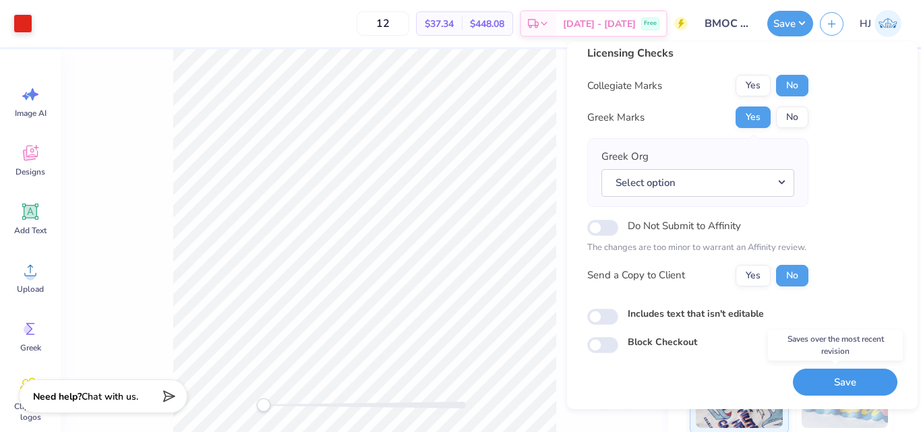
click at [836, 388] on button "Save" at bounding box center [845, 383] width 105 height 28
